Goal: Transaction & Acquisition: Book appointment/travel/reservation

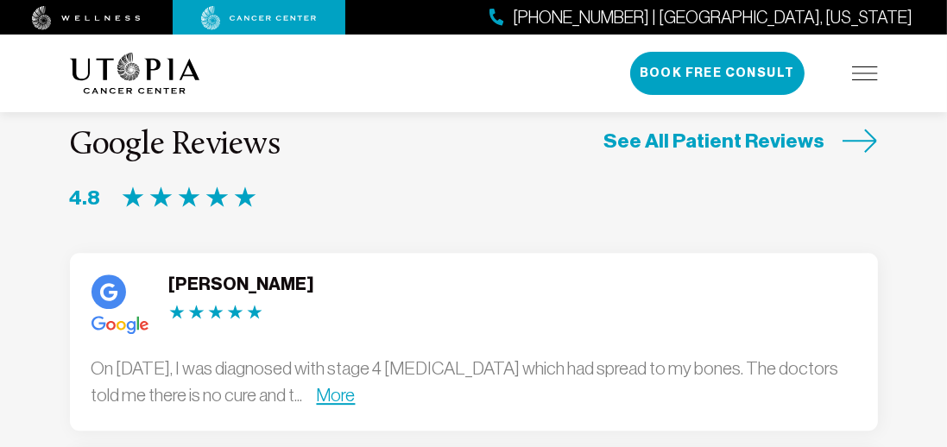
scroll to position [5183, 0]
click at [356, 385] on link "More" at bounding box center [336, 395] width 39 height 20
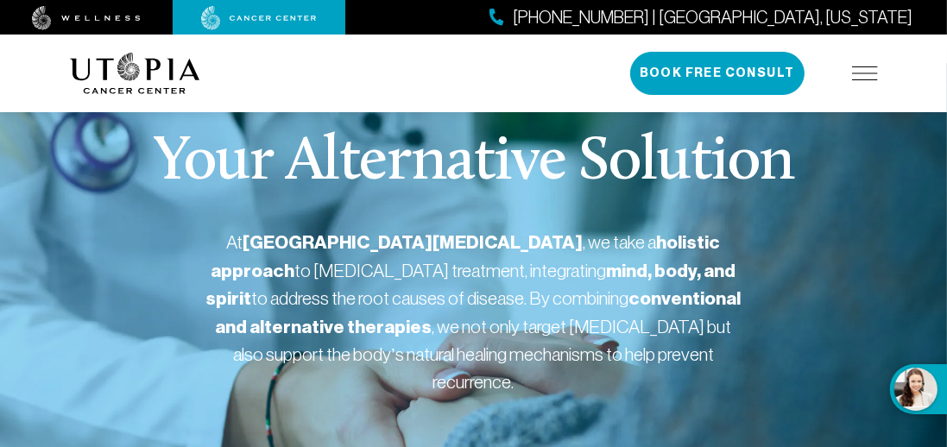
scroll to position [0, 0]
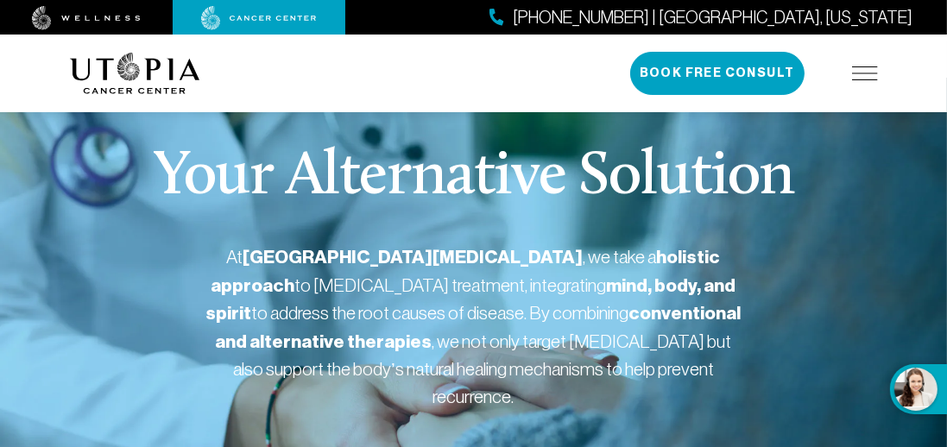
click at [741, 71] on button "Book Free Consult" at bounding box center [717, 73] width 174 height 43
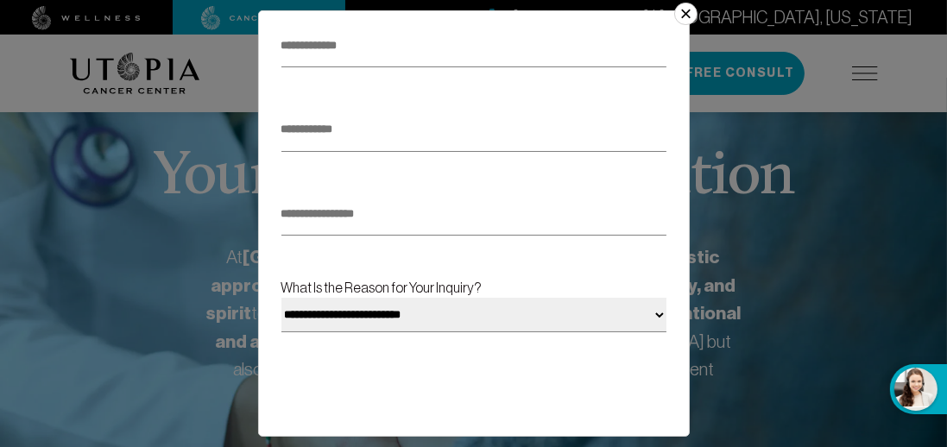
scroll to position [285, 0]
click at [566, 193] on input "text" at bounding box center [474, 214] width 385 height 42
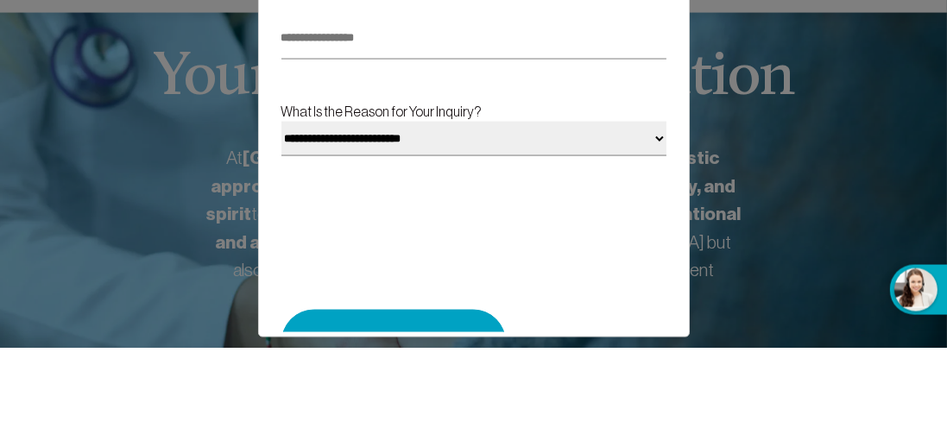
scroll to position [366, 0]
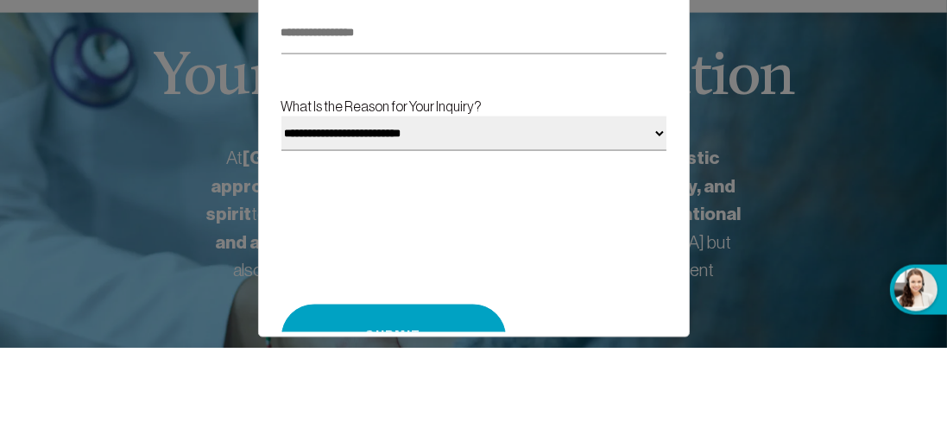
click at [619, 230] on select "**********" at bounding box center [474, 233] width 385 height 35
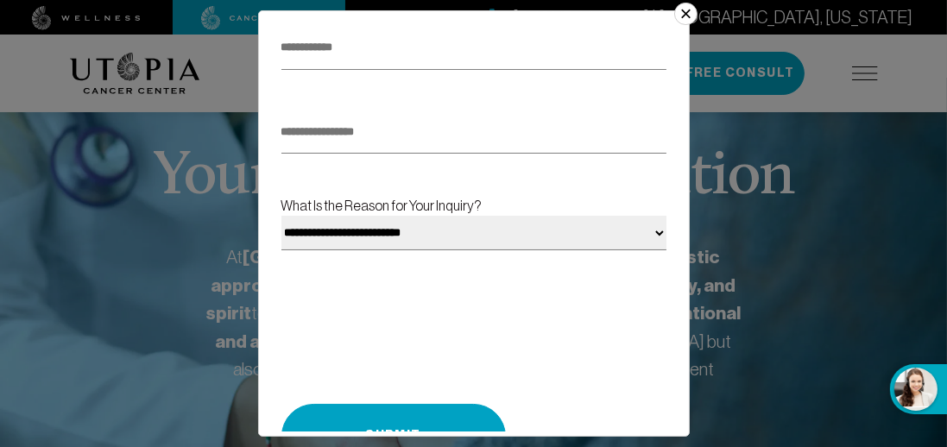
click at [617, 389] on form "**********" at bounding box center [474, 121] width 385 height 693
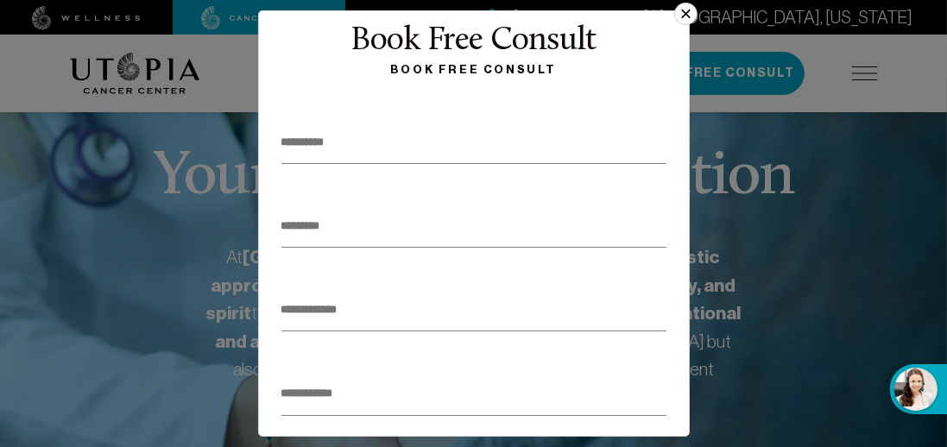
scroll to position [0, 0]
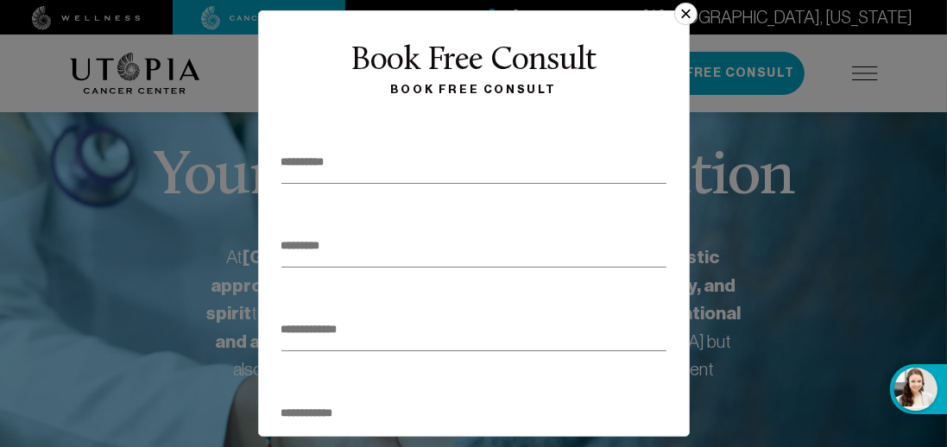
click at [689, 13] on button "×" at bounding box center [686, 14] width 22 height 22
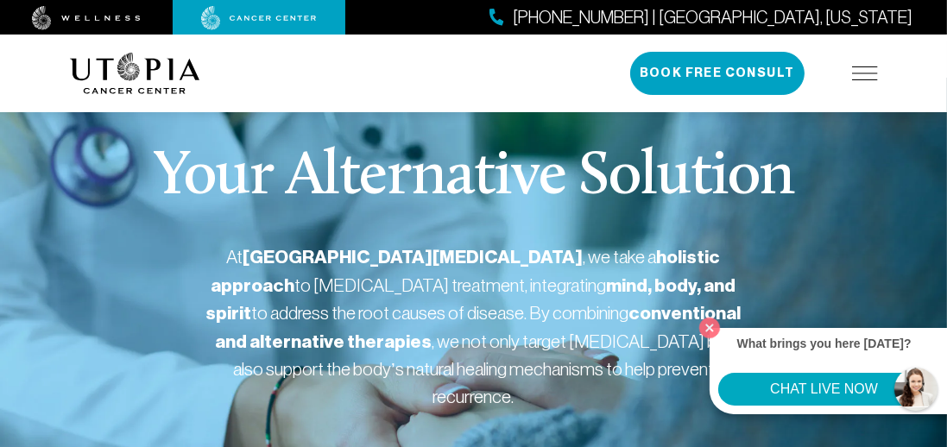
click at [941, 135] on section "Your Alternative Solution At [GEOGRAPHIC_DATA][MEDICAL_DATA] , we take a holist…" at bounding box center [473, 365] width 947 height 575
click at [947, 135] on section "Your Alternative Solution At [GEOGRAPHIC_DATA][MEDICAL_DATA] , we take a holist…" at bounding box center [473, 365] width 947 height 575
click at [7, 395] on section "Your Alternative Solution At [GEOGRAPHIC_DATA][MEDICAL_DATA] , we take a holist…" at bounding box center [473, 365] width 947 height 575
click at [9, 403] on section "Your Alternative Solution At [GEOGRAPHIC_DATA][MEDICAL_DATA] , we take a holist…" at bounding box center [473, 365] width 947 height 575
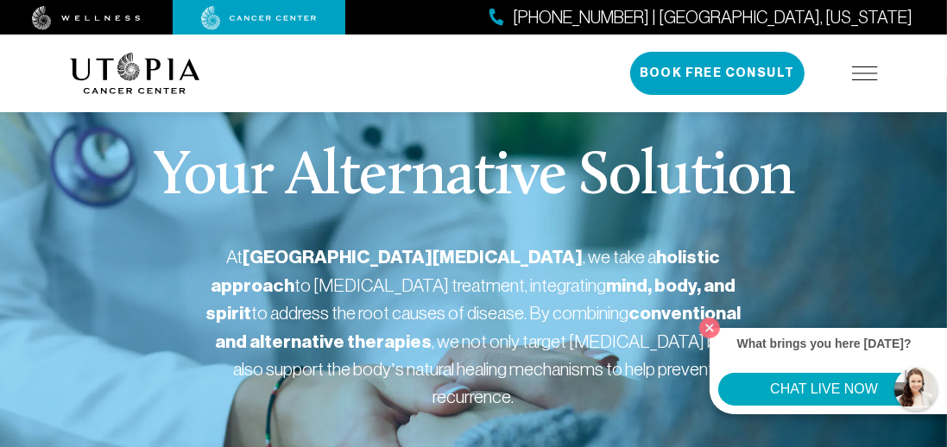
click at [9, 405] on section "Your Alternative Solution At [GEOGRAPHIC_DATA][MEDICAL_DATA] , we take a holist…" at bounding box center [473, 365] width 947 height 575
click at [11, 389] on section "Your Alternative Solution At [GEOGRAPHIC_DATA][MEDICAL_DATA] , we take a holist…" at bounding box center [473, 365] width 947 height 575
click at [10, 389] on section "Your Alternative Solution At [GEOGRAPHIC_DATA][MEDICAL_DATA] , we take a holist…" at bounding box center [473, 365] width 947 height 575
click at [8, 406] on section "Your Alternative Solution At [GEOGRAPHIC_DATA][MEDICAL_DATA] , we take a holist…" at bounding box center [473, 365] width 947 height 575
